Goal: Information Seeking & Learning: Stay updated

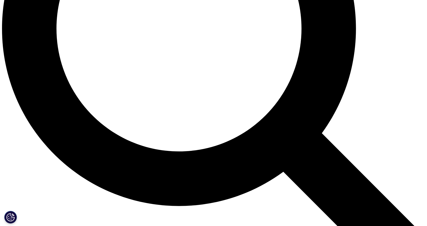
scroll to position [657, 0]
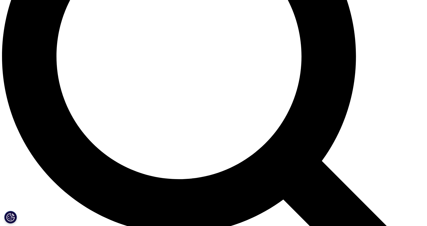
scroll to position [557, 0]
